Goal: Learn about a topic: Learn about a topic

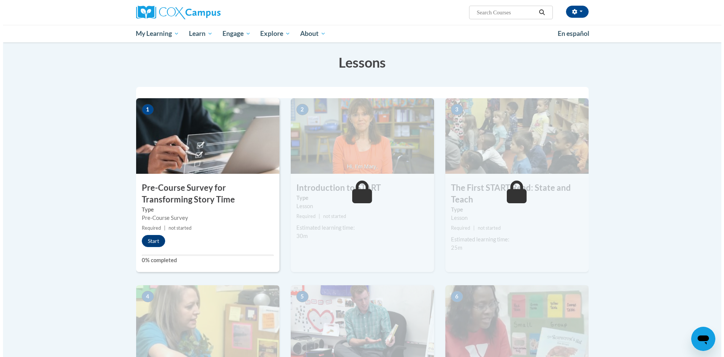
scroll to position [113, 0]
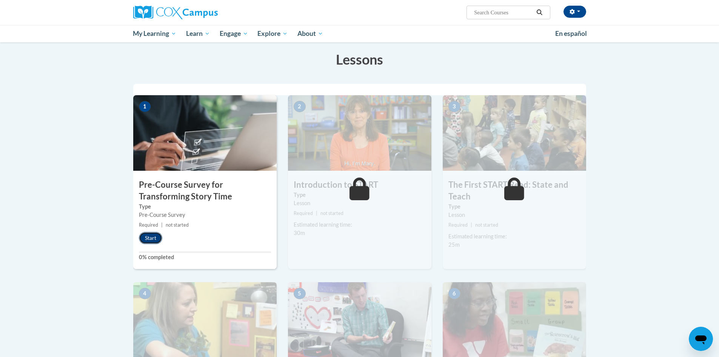
click at [144, 237] on button "Start" at bounding box center [150, 238] width 23 height 12
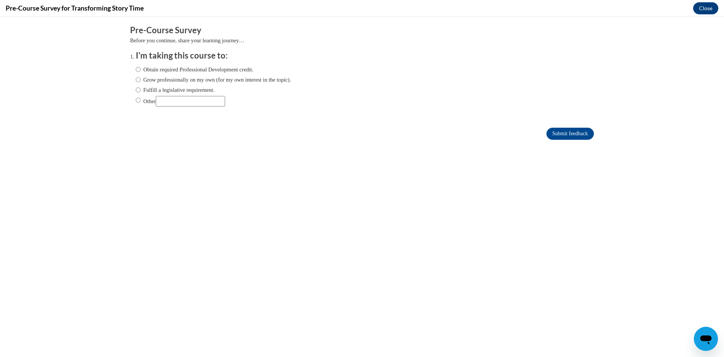
scroll to position [0, 0]
click at [136, 71] on input "Obtain required Professional Development credit." at bounding box center [138, 69] width 5 height 8
radio input "true"
click at [562, 133] on input "Submit feedback" at bounding box center [571, 134] width 48 height 12
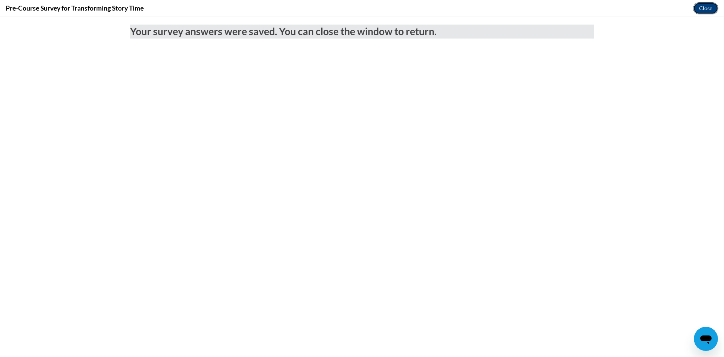
click at [707, 6] on button "Close" at bounding box center [705, 8] width 25 height 12
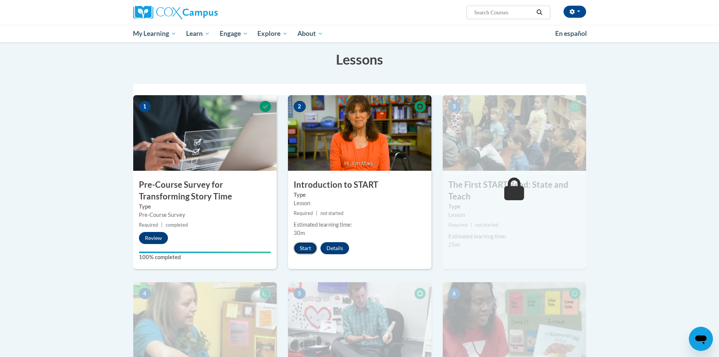
click at [301, 252] on button "Start" at bounding box center [305, 248] width 23 height 12
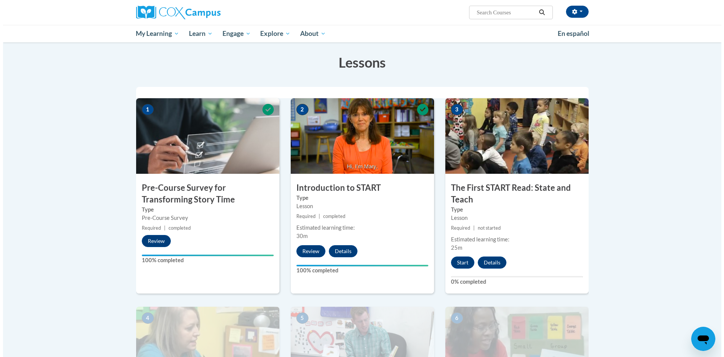
scroll to position [189, 0]
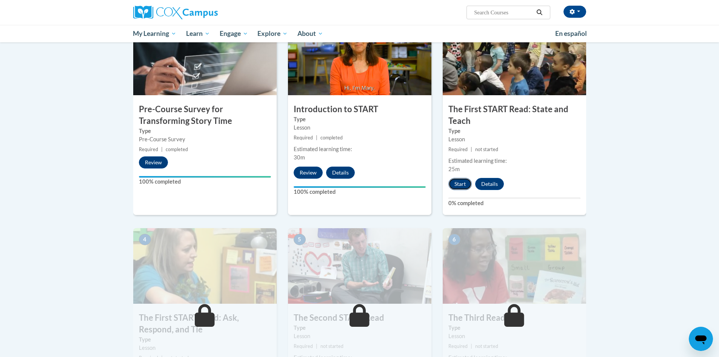
click at [456, 185] on button "Start" at bounding box center [459, 184] width 23 height 12
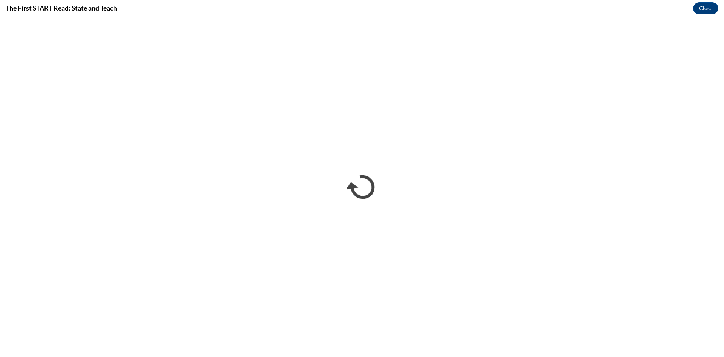
scroll to position [0, 0]
